Goal: Transaction & Acquisition: Purchase product/service

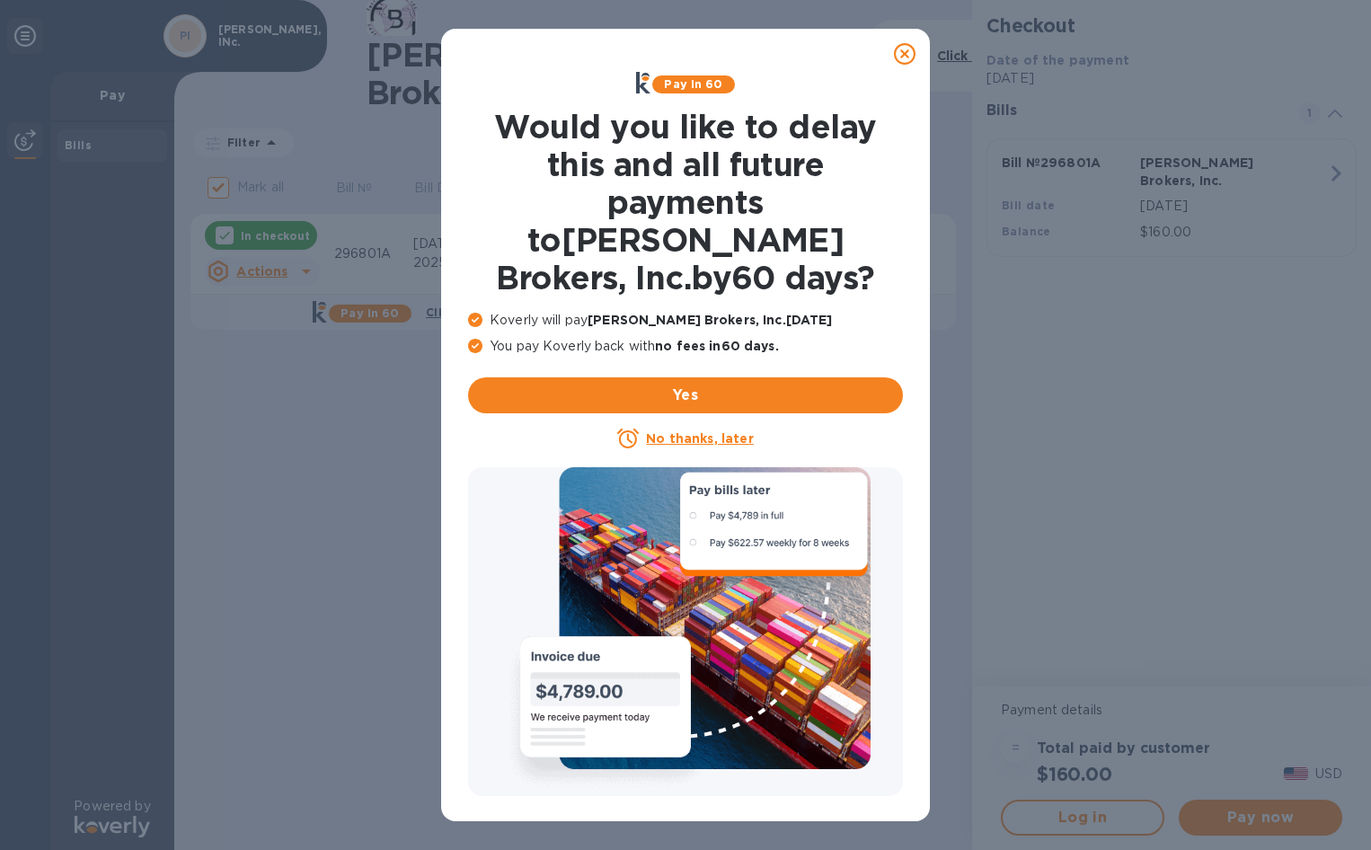
click at [680, 431] on u "No thanks, later" at bounding box center [699, 438] width 107 height 14
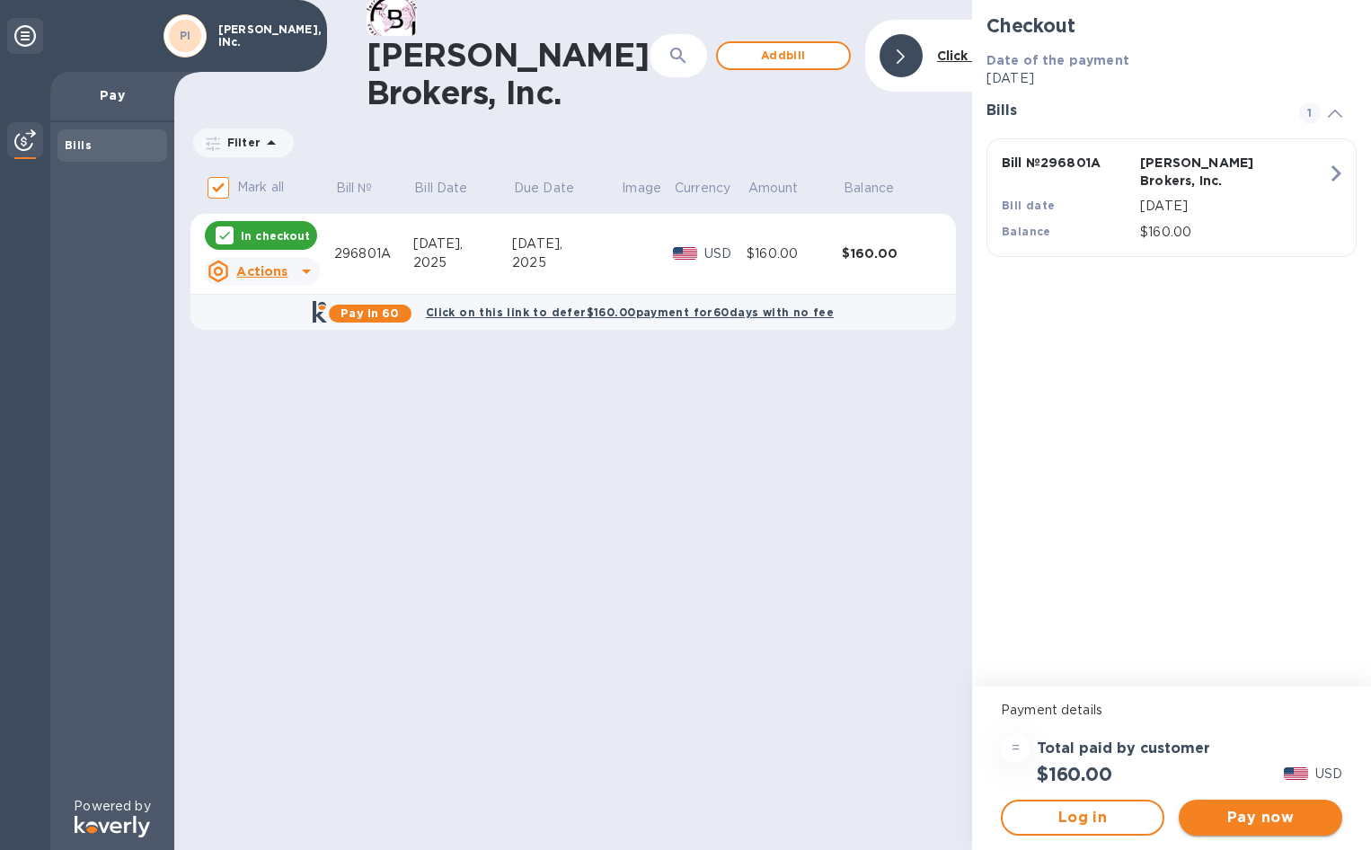
click at [1262, 816] on span "Pay now" at bounding box center [1260, 818] width 135 height 22
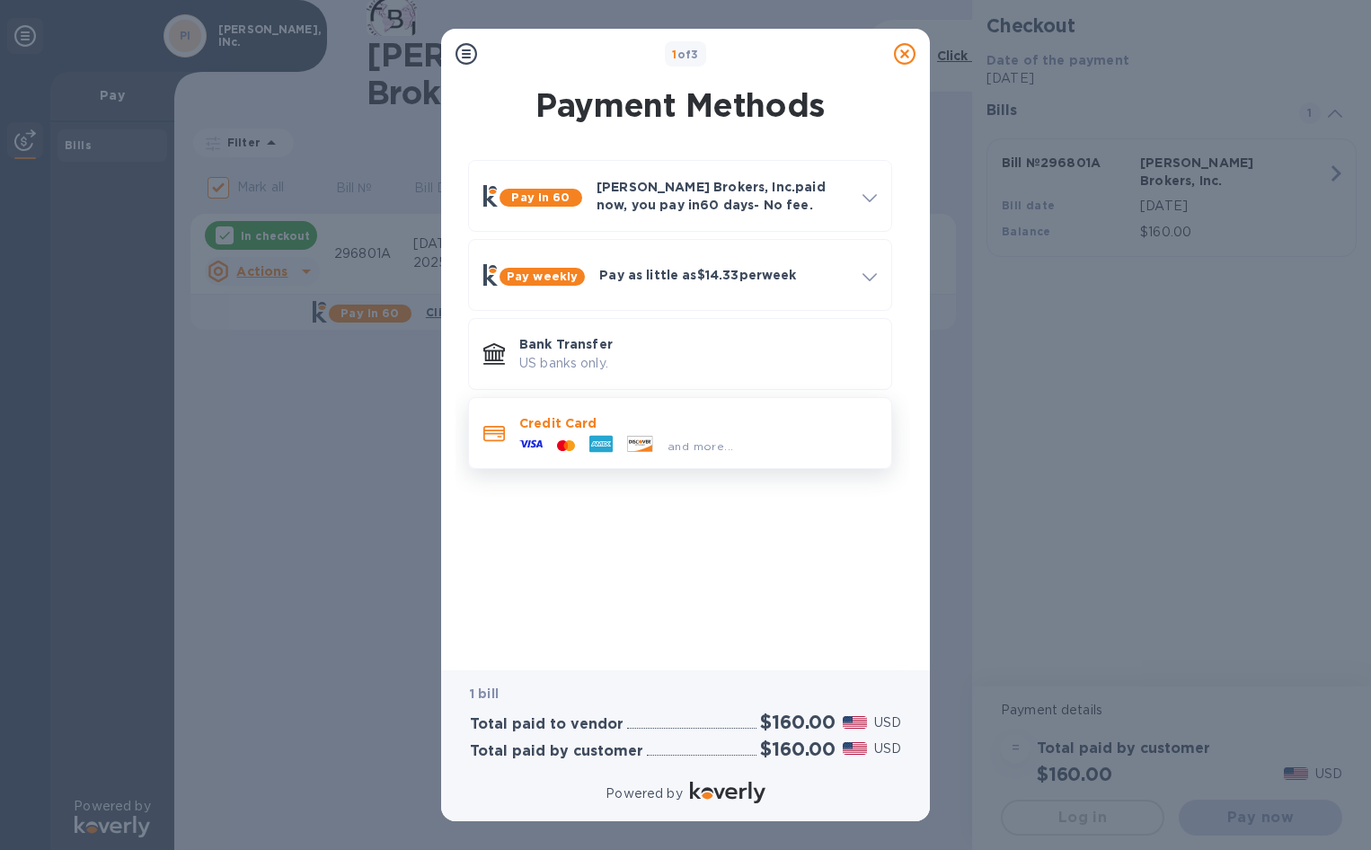
click at [540, 435] on icon at bounding box center [530, 443] width 23 height 23
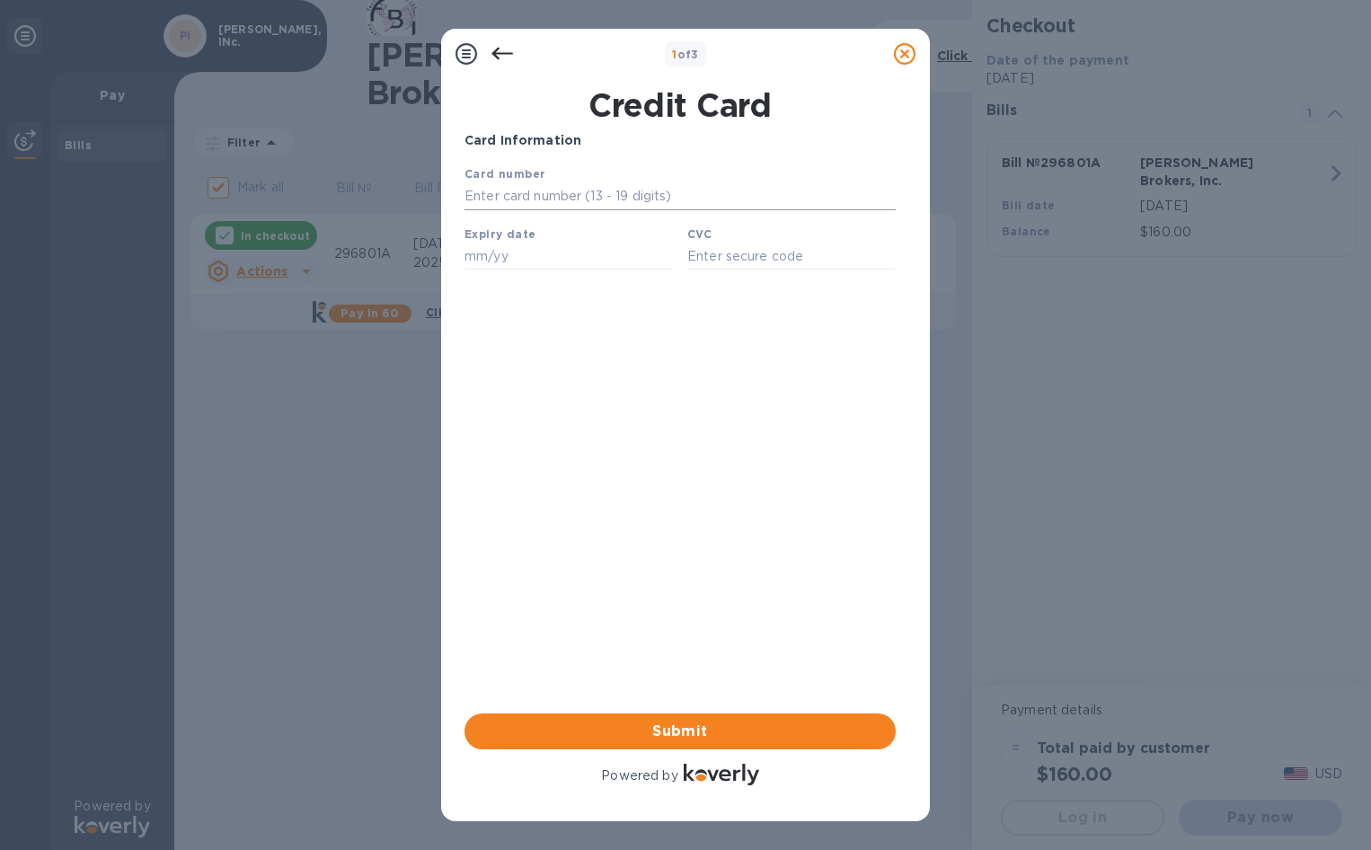
click at [572, 207] on input "text" at bounding box center [680, 196] width 431 height 27
type input "[CREDIT_CARD_NUMBER]"
type input "11/25"
type input "5039"
click at [643, 726] on span "Submit" at bounding box center [680, 732] width 403 height 22
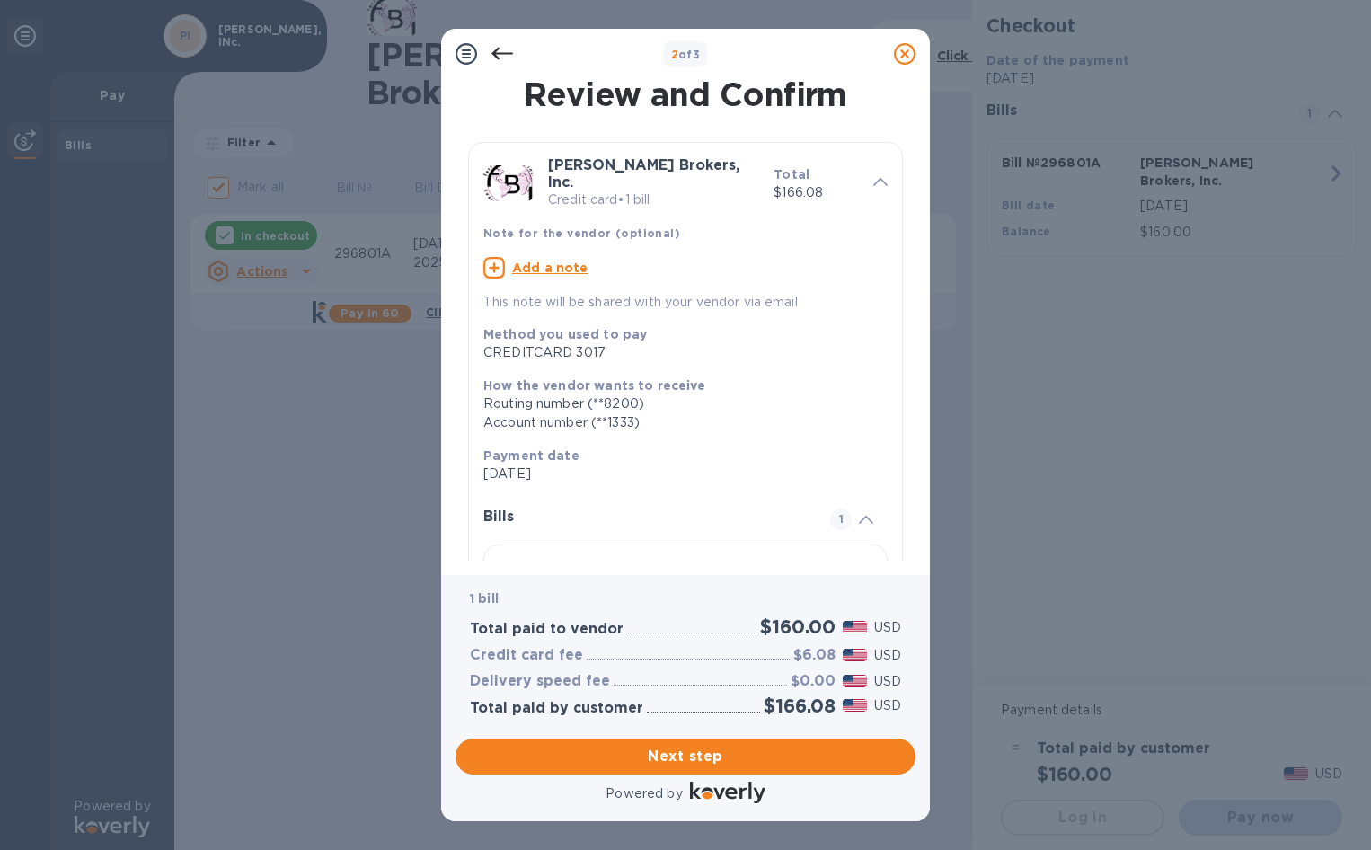
click at [578, 293] on p "This note will be shared with your vendor via email" at bounding box center [685, 302] width 404 height 19
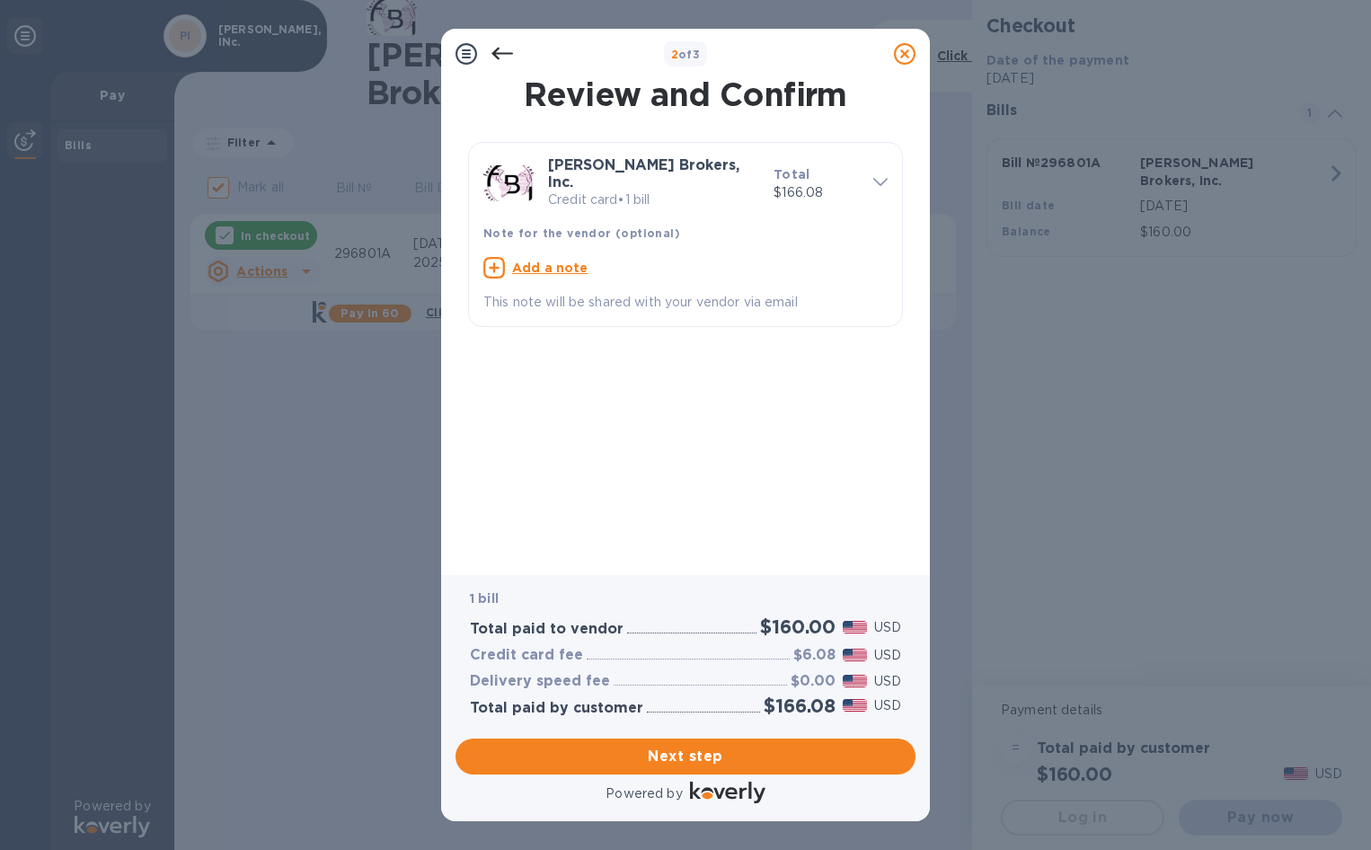
click at [571, 261] on u "Add a note" at bounding box center [550, 268] width 76 height 14
click at [589, 262] on textarea at bounding box center [671, 269] width 376 height 15
type textarea "Herreria Metal Group"
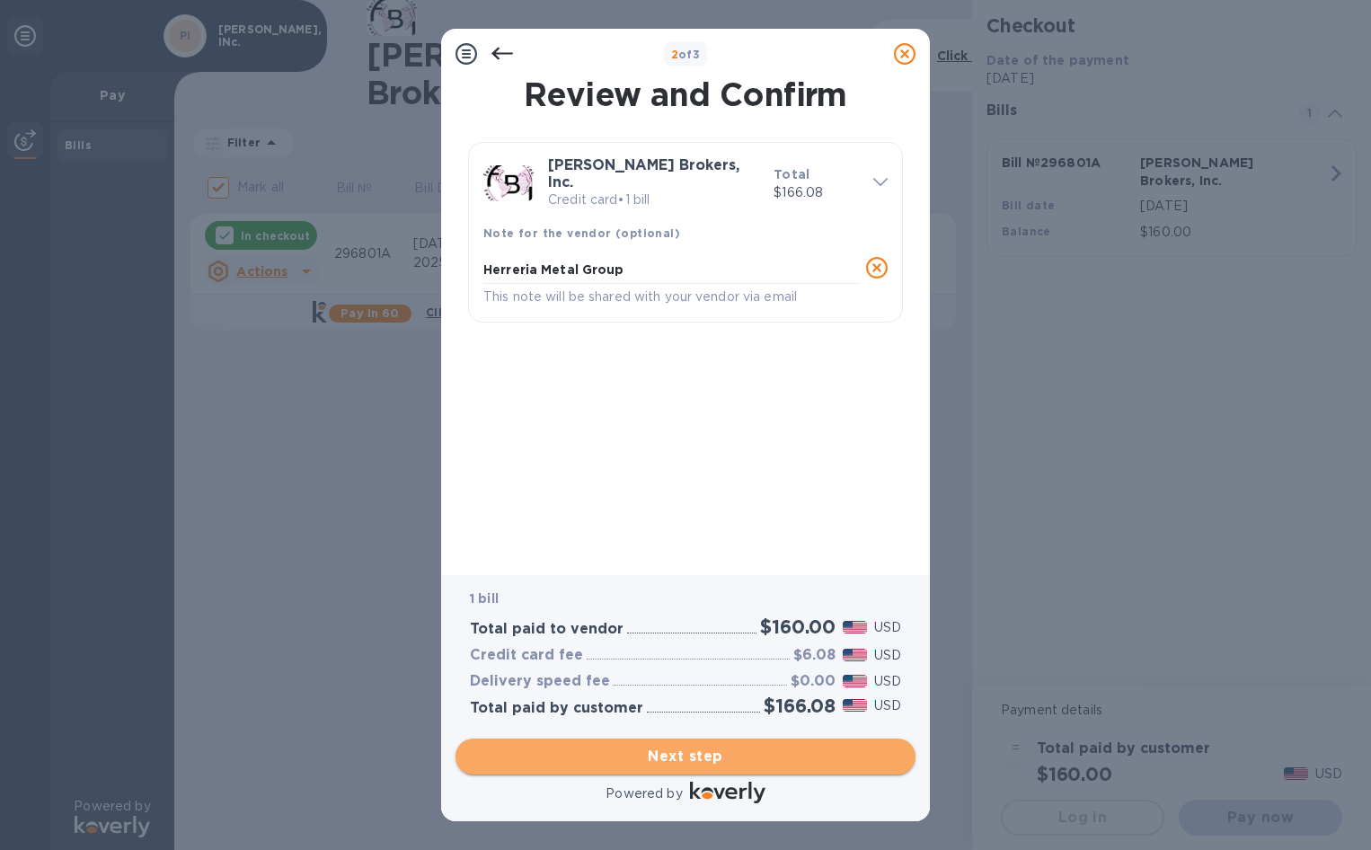
click at [727, 763] on span "Next step" at bounding box center [685, 757] width 431 height 22
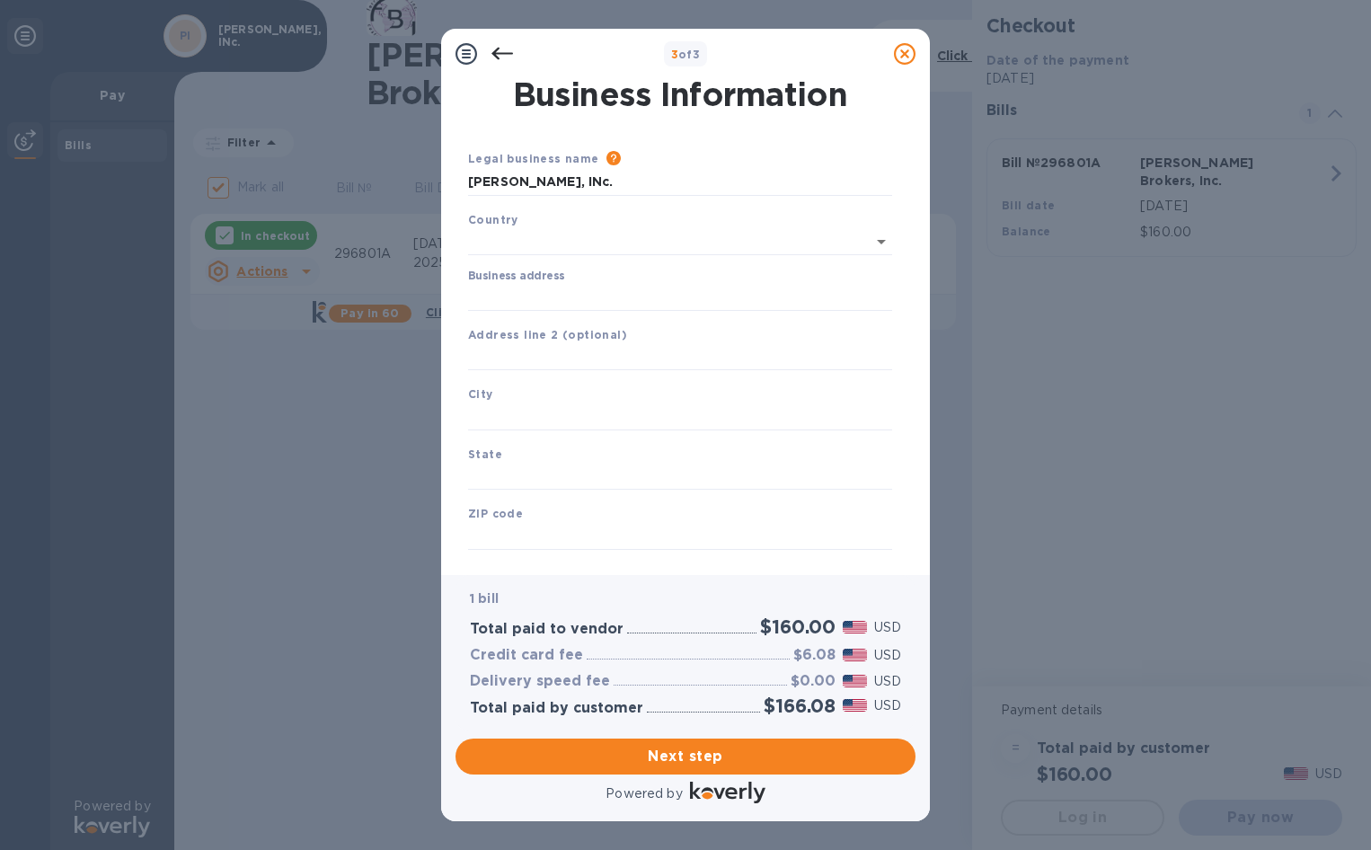
type input "[GEOGRAPHIC_DATA]"
click at [620, 283] on input "Business address" at bounding box center [680, 293] width 424 height 27
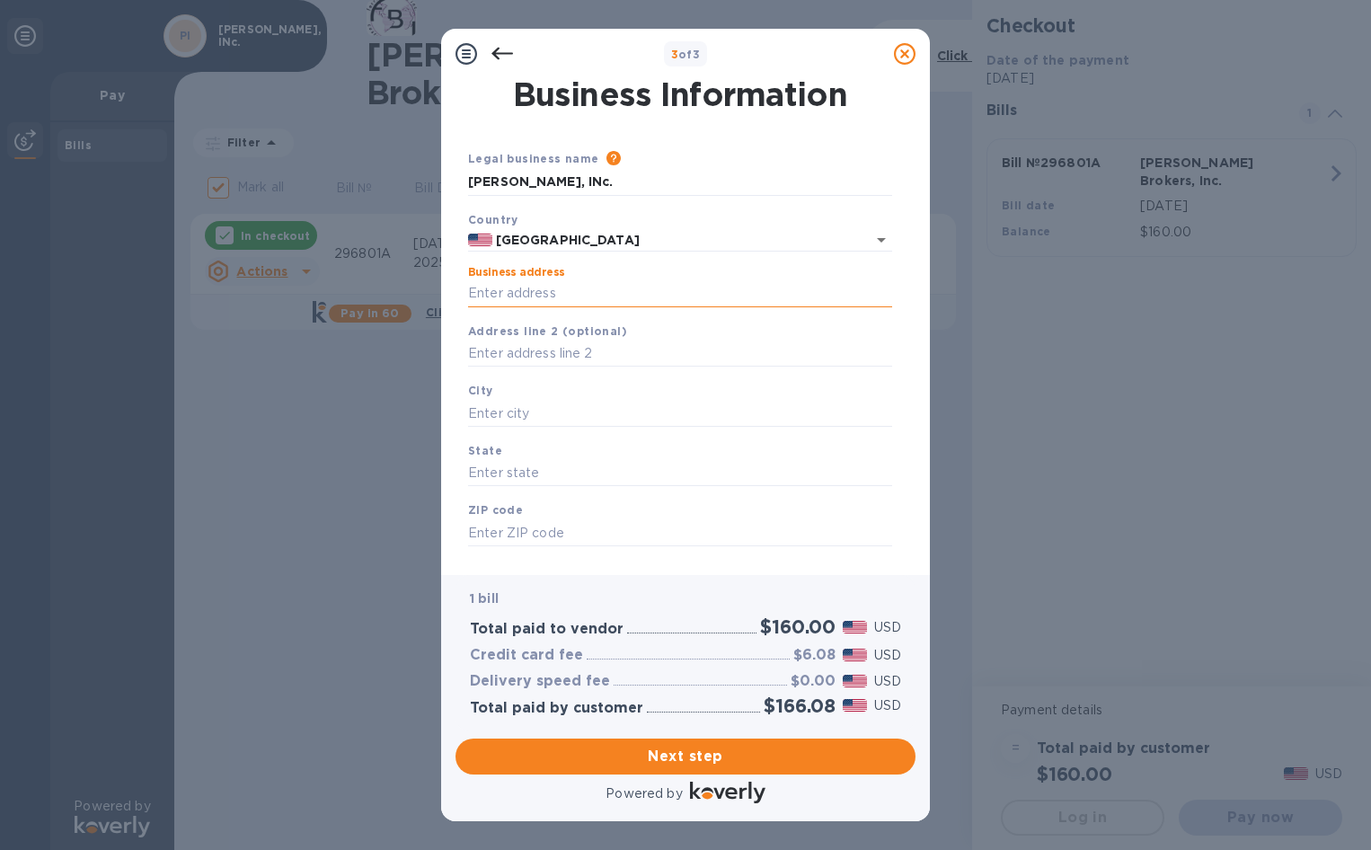
type input "[STREET_ADDRESS][PERSON_NAME]"
type input "[GEOGRAPHIC_DATA]"
type input "CA"
type input "90069"
click at [659, 755] on span "Next step" at bounding box center [685, 757] width 431 height 22
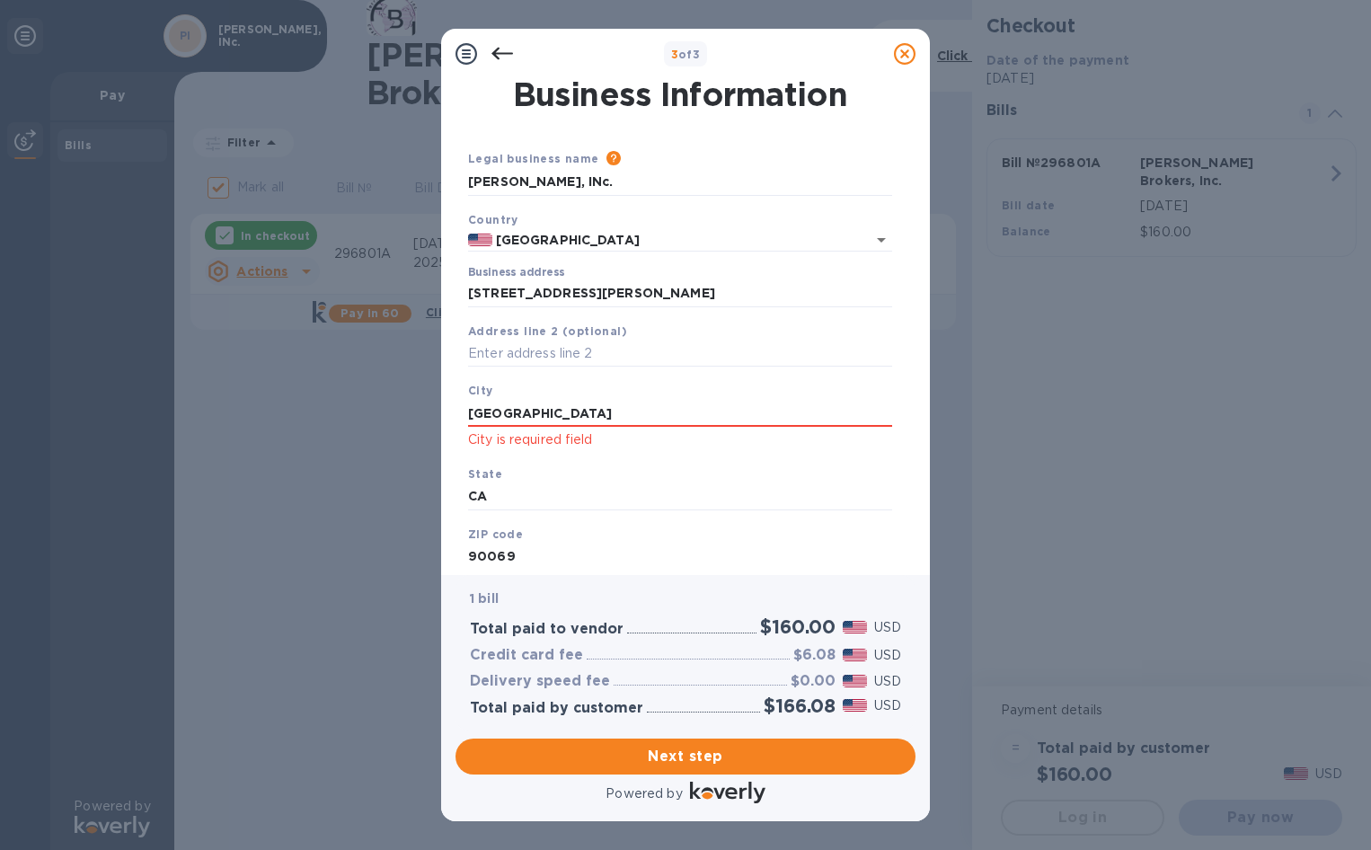
drag, startPoint x: 596, startPoint y: 420, endPoint x: 309, endPoint y: 410, distance: 286.8
click at [309, 410] on div "3 of 3 Business Information Legal business name Please provide the legal name t…" at bounding box center [685, 425] width 1371 height 850
type input "[GEOGRAPHIC_DATA]"
click at [647, 758] on span "Next step" at bounding box center [685, 757] width 431 height 22
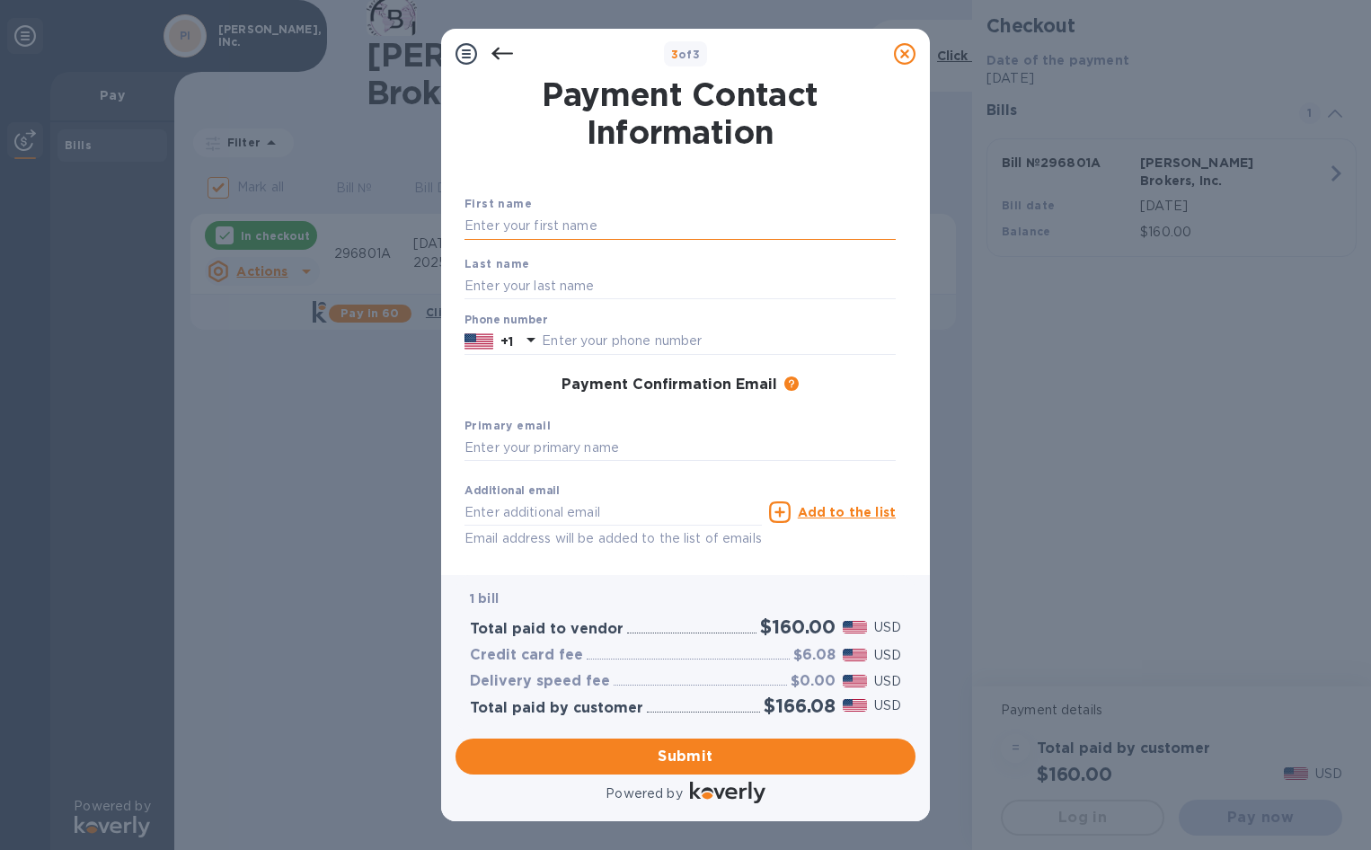
click at [518, 226] on input "text" at bounding box center [680, 226] width 431 height 27
type input "[PERSON_NAME]"
type input "3236534142"
type input "[PERSON_NAME][EMAIL_ADDRESS][DOMAIN_NAME]"
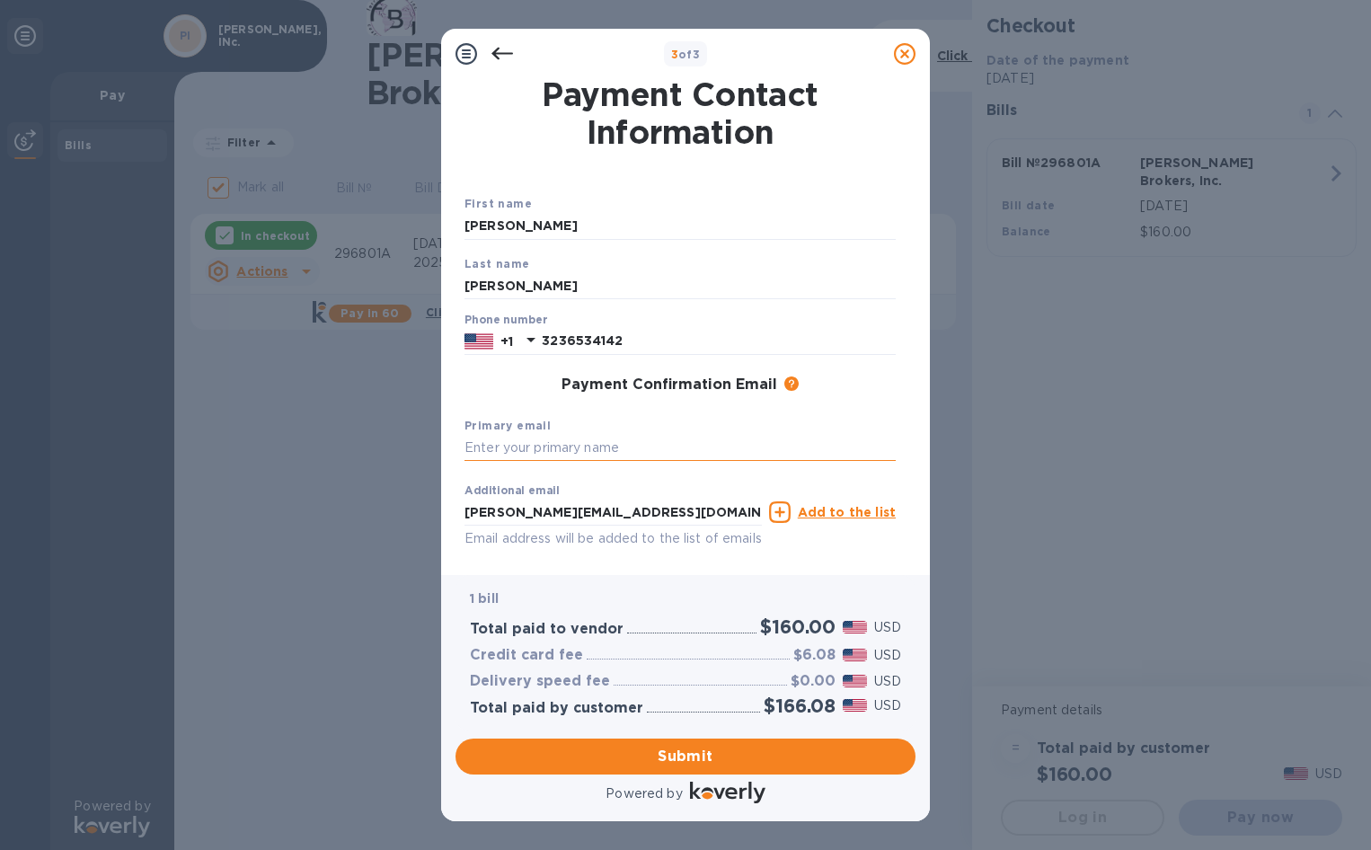
click at [562, 450] on input "text" at bounding box center [680, 448] width 431 height 27
type input "[PERSON_NAME][EMAIL_ADDRESS][DOMAIN_NAME]"
drag, startPoint x: 653, startPoint y: 514, endPoint x: 443, endPoint y: 499, distance: 210.8
click at [450, 517] on div "Payment Contact Information First name [PERSON_NAME] Last name [PERSON_NAME] Ph…" at bounding box center [685, 327] width 489 height 496
type input "[EMAIL_ADDRESS][DOMAIN_NAME]"
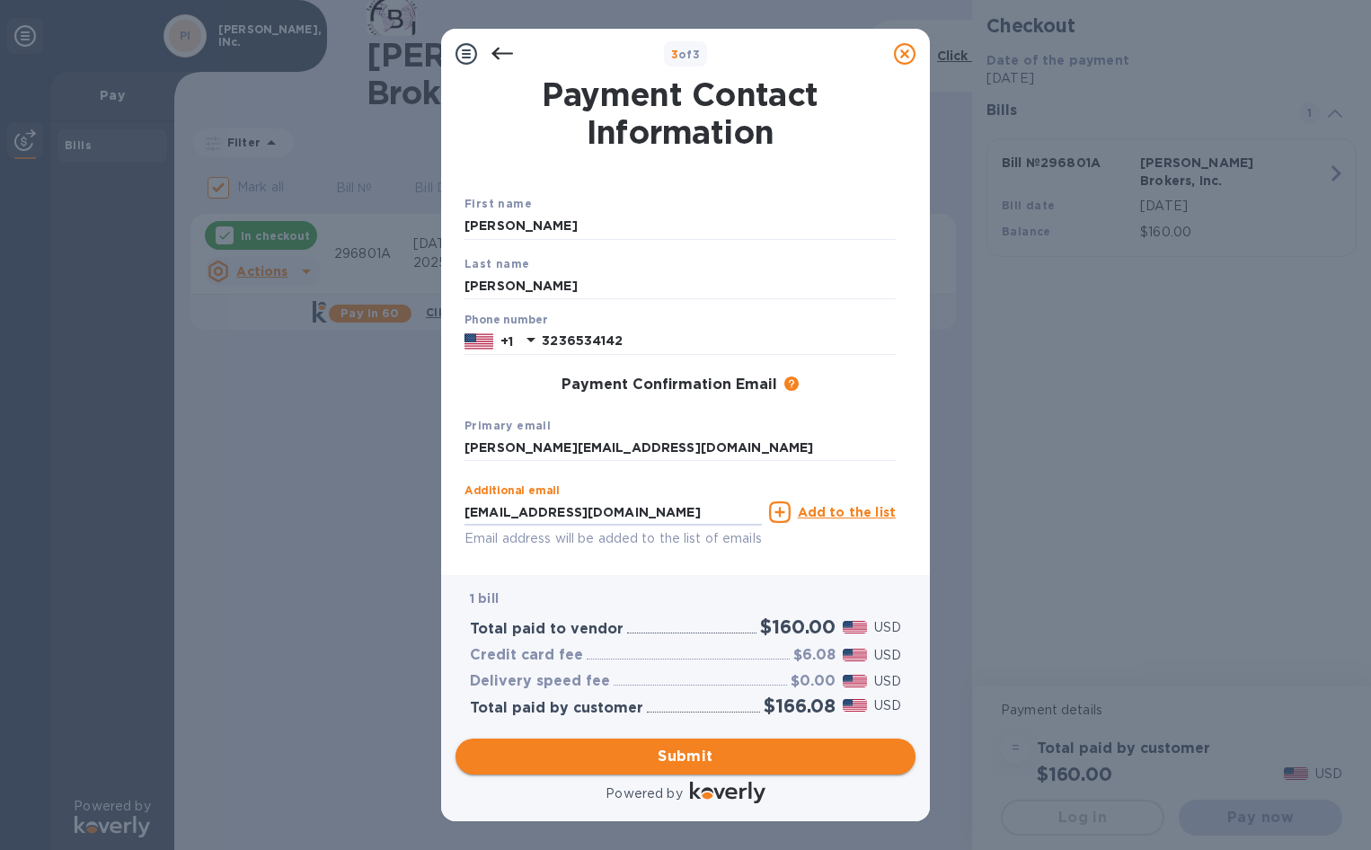
click at [673, 750] on span "Submit" at bounding box center [685, 757] width 431 height 22
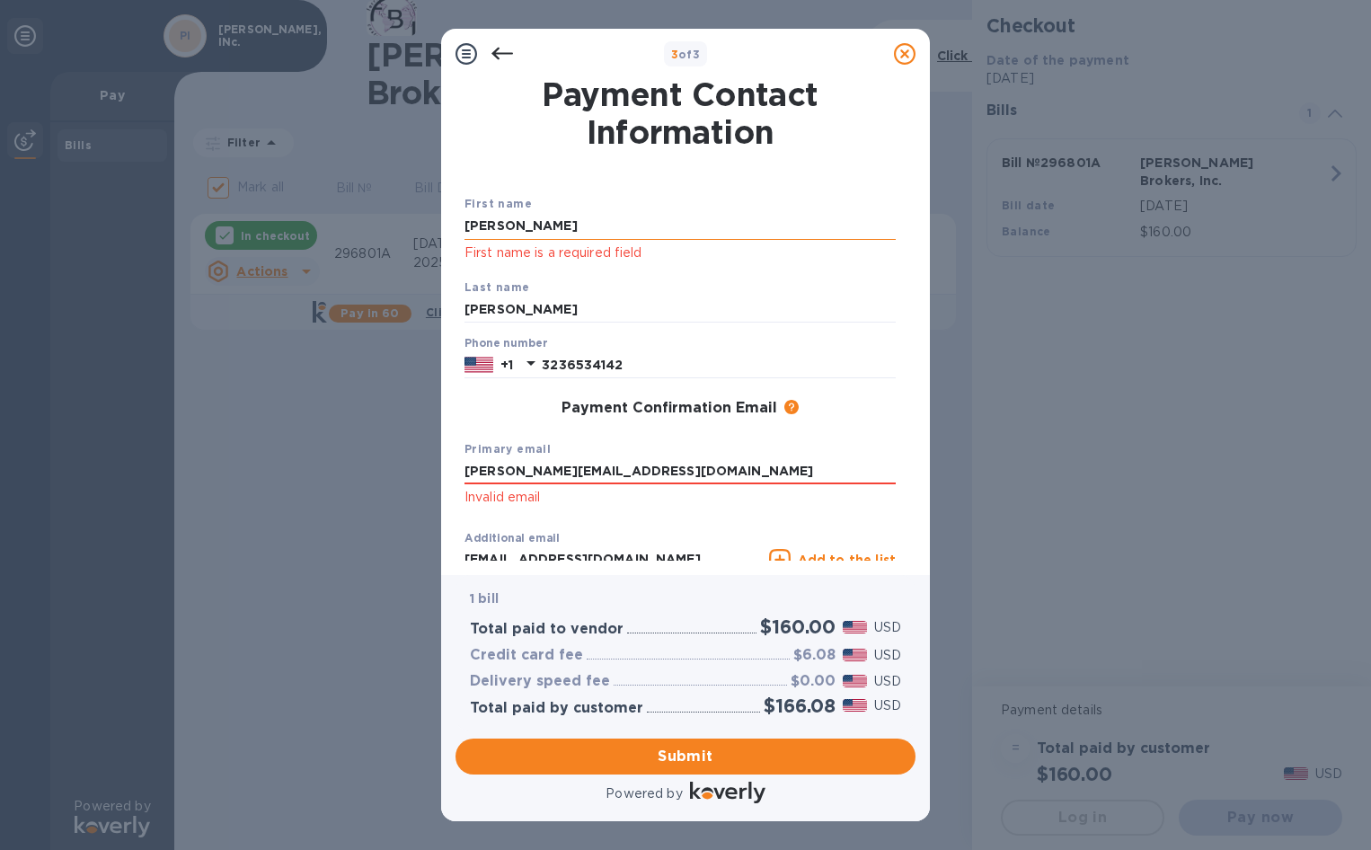
click at [571, 231] on input "[PERSON_NAME]" at bounding box center [680, 226] width 431 height 27
click at [576, 480] on input "[PERSON_NAME][EMAIL_ADDRESS][DOMAIN_NAME]" at bounding box center [680, 471] width 431 height 27
click at [565, 753] on span "Submit" at bounding box center [685, 757] width 431 height 22
drag, startPoint x: 563, startPoint y: 237, endPoint x: 407, endPoint y: 226, distance: 156.8
click at [407, 226] on div "3 of 3 Payment Contact Information First name [PERSON_NAME] First name is a req…" at bounding box center [685, 425] width 1371 height 850
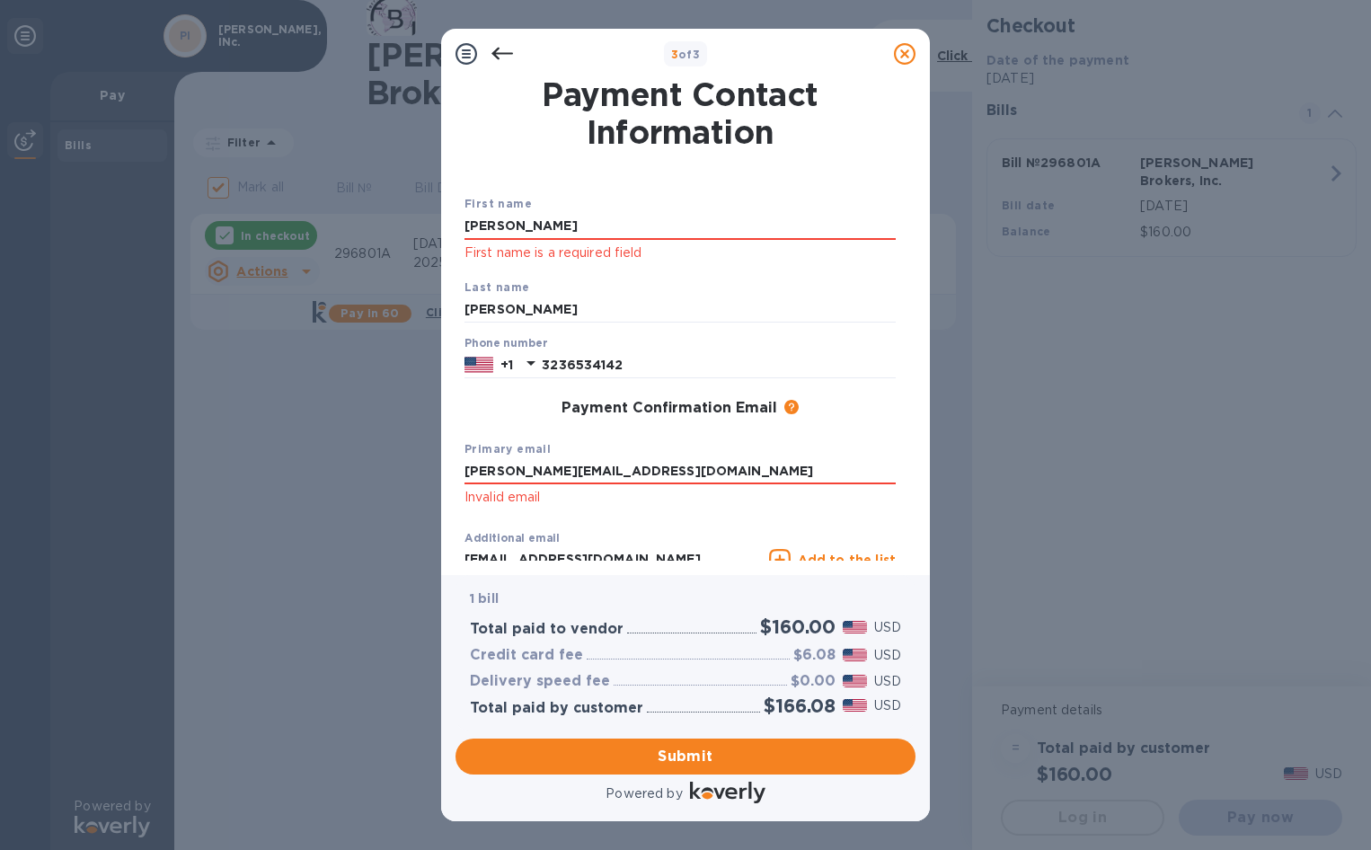
type input "[PERSON_NAME]"
click at [529, 486] on div "[PERSON_NAME][EMAIL_ADDRESS][DOMAIN_NAME] Invalid email" at bounding box center [680, 483] width 431 height 50
click at [582, 761] on span "Submit" at bounding box center [685, 757] width 431 height 22
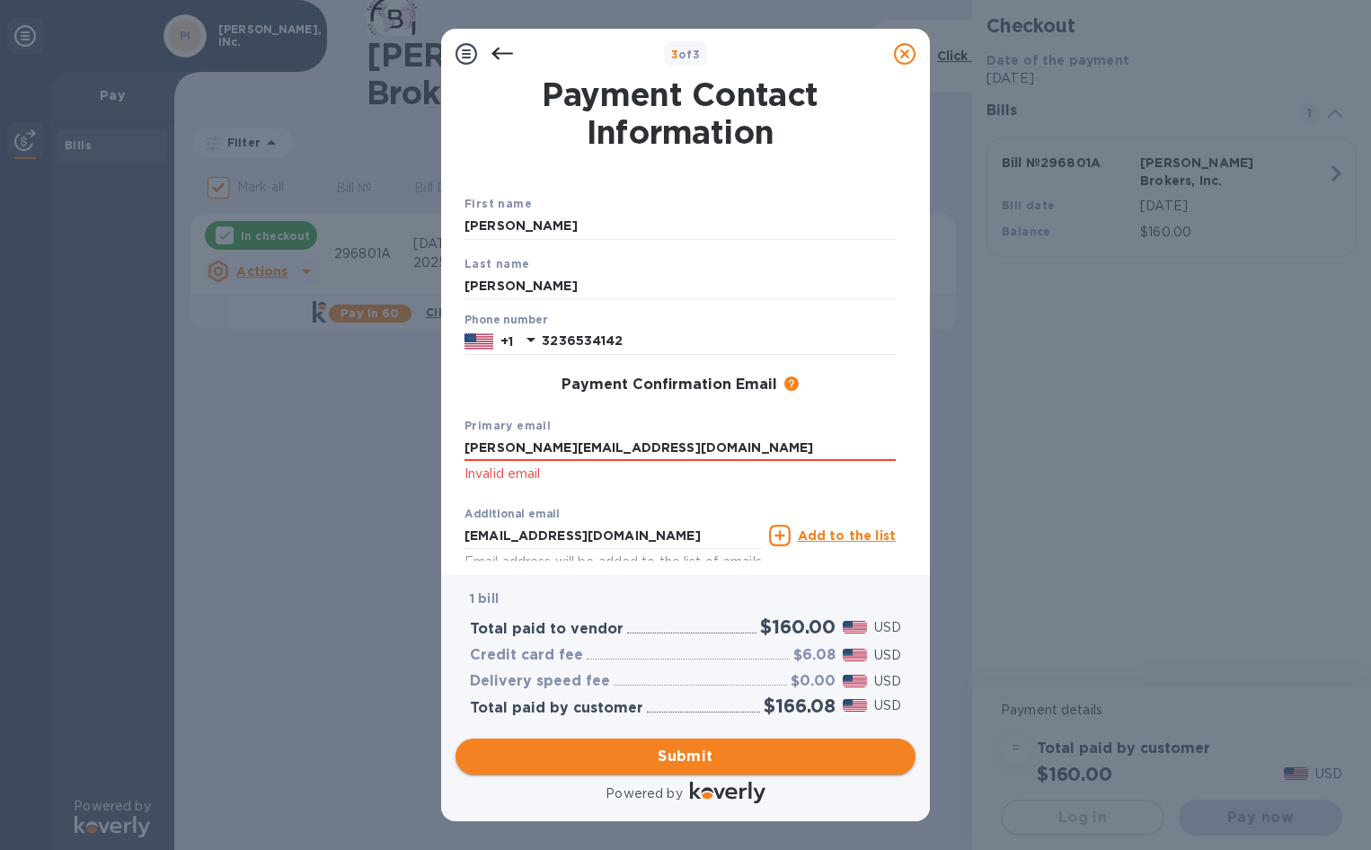
click at [582, 761] on span "Submit" at bounding box center [685, 757] width 431 height 22
click at [704, 430] on div "Primary email [PERSON_NAME][EMAIL_ADDRESS][DOMAIN_NAME] Invalid email" at bounding box center [680, 451] width 446 height 84
drag, startPoint x: 682, startPoint y: 447, endPoint x: 346, endPoint y: 445, distance: 336.1
click at [346, 445] on div "3 of 3 Payment Contact Information First name [PERSON_NAME] Last name [PERSON_N…" at bounding box center [685, 425] width 1371 height 850
type input "[EMAIL_ADDRESS][DOMAIN_NAME]"
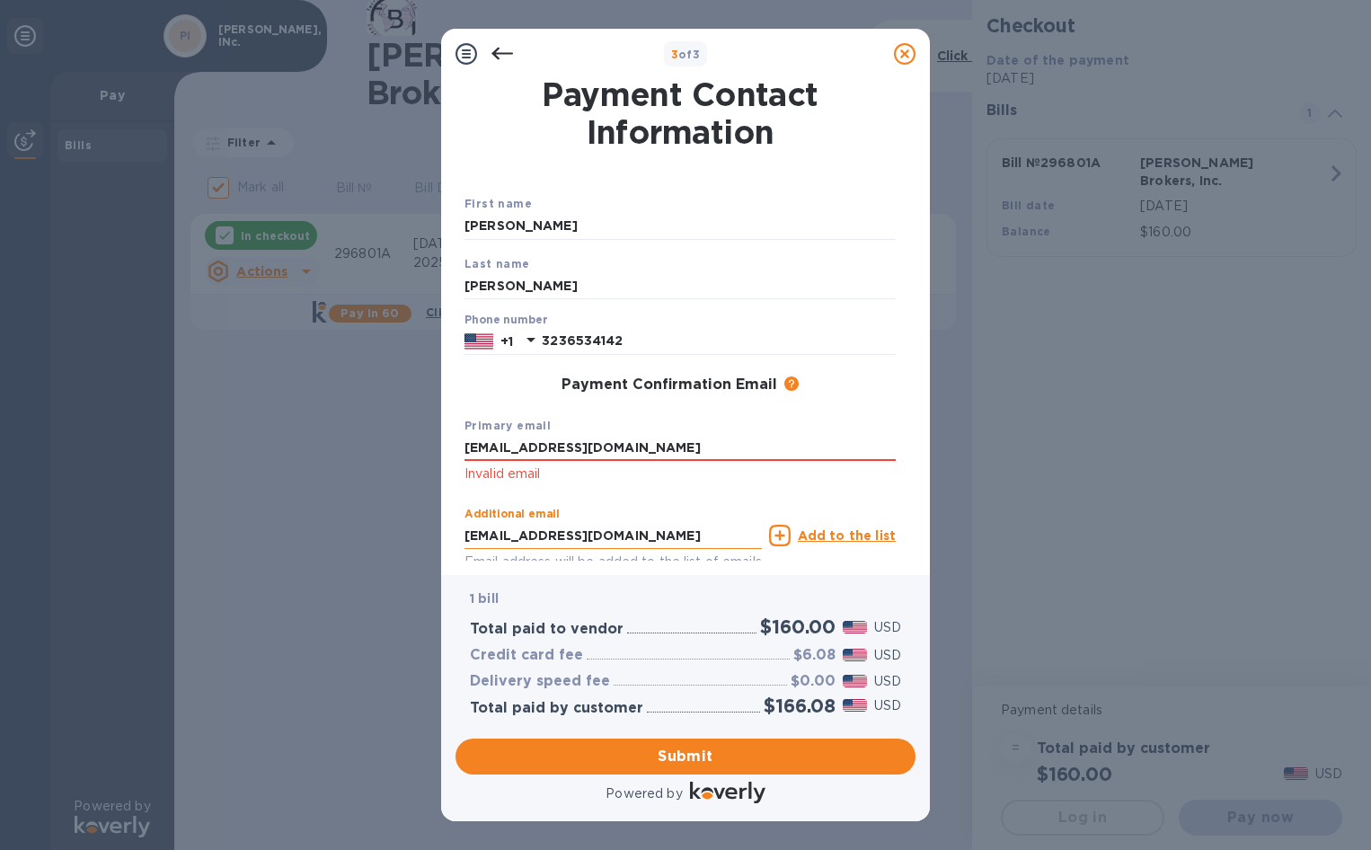
click at [543, 523] on input "[EMAIL_ADDRESS][DOMAIN_NAME]" at bounding box center [613, 535] width 297 height 27
click at [642, 749] on span "Submit" at bounding box center [685, 757] width 431 height 22
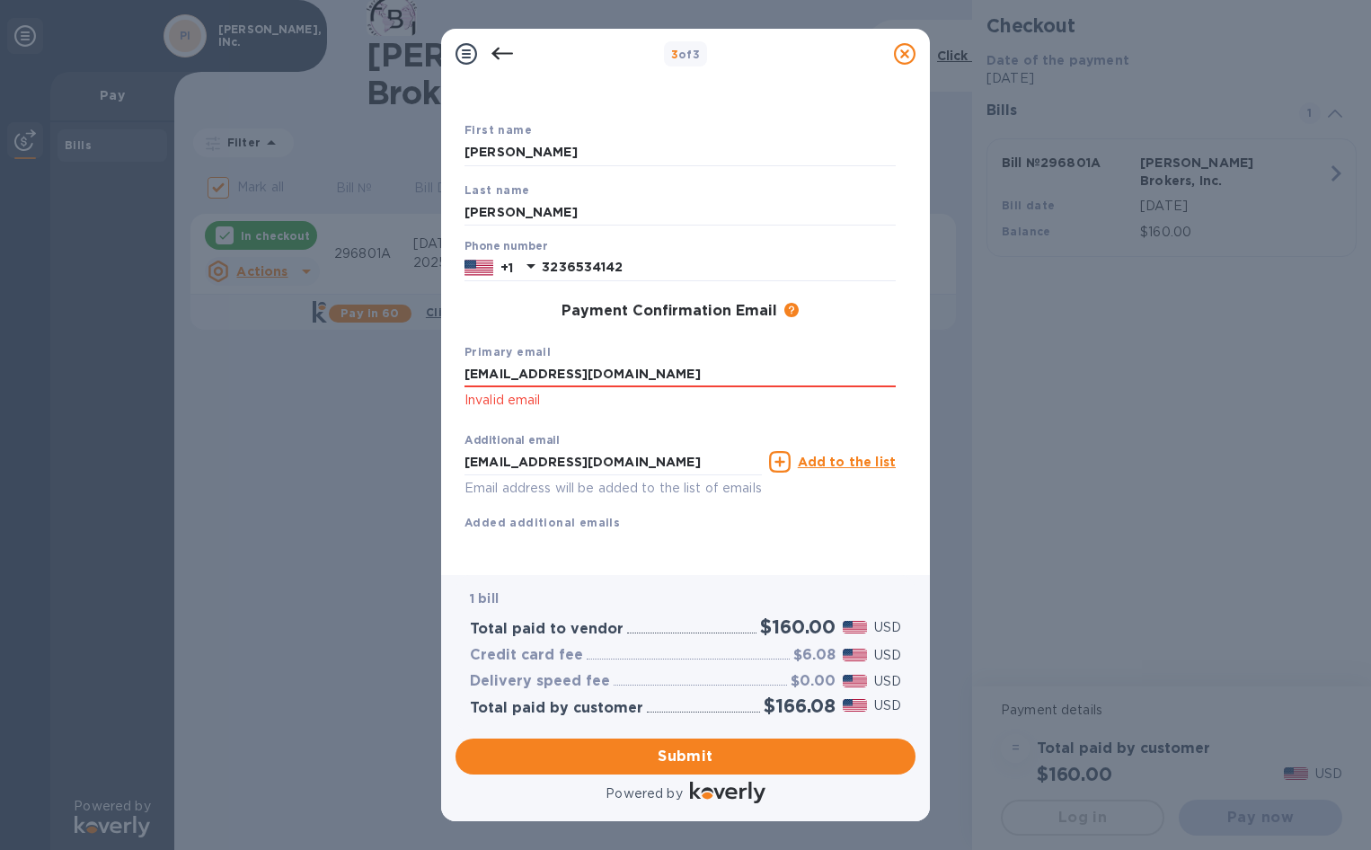
scroll to position [94, 0]
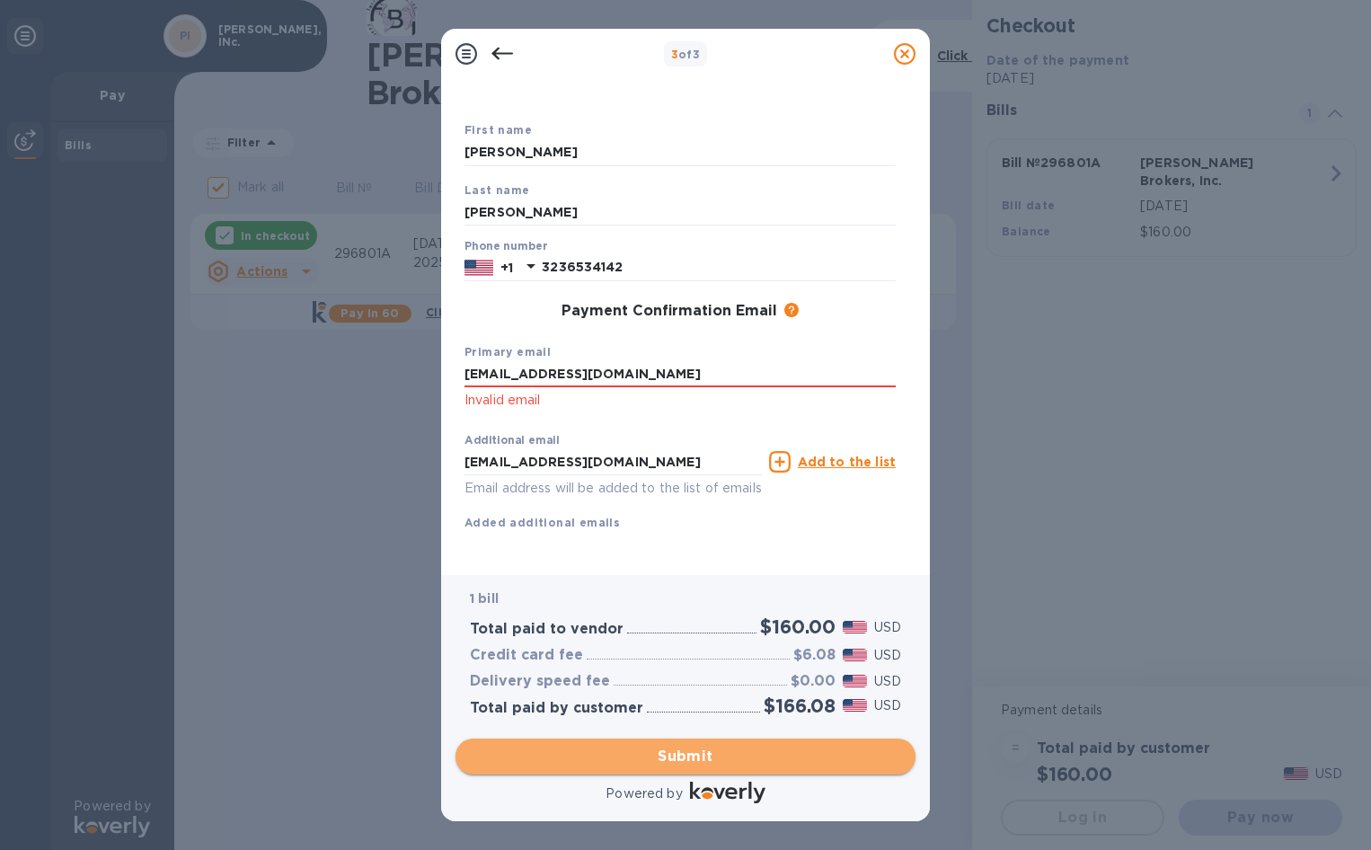
click at [758, 750] on span "Submit" at bounding box center [685, 757] width 431 height 22
